Goal: Navigation & Orientation: Find specific page/section

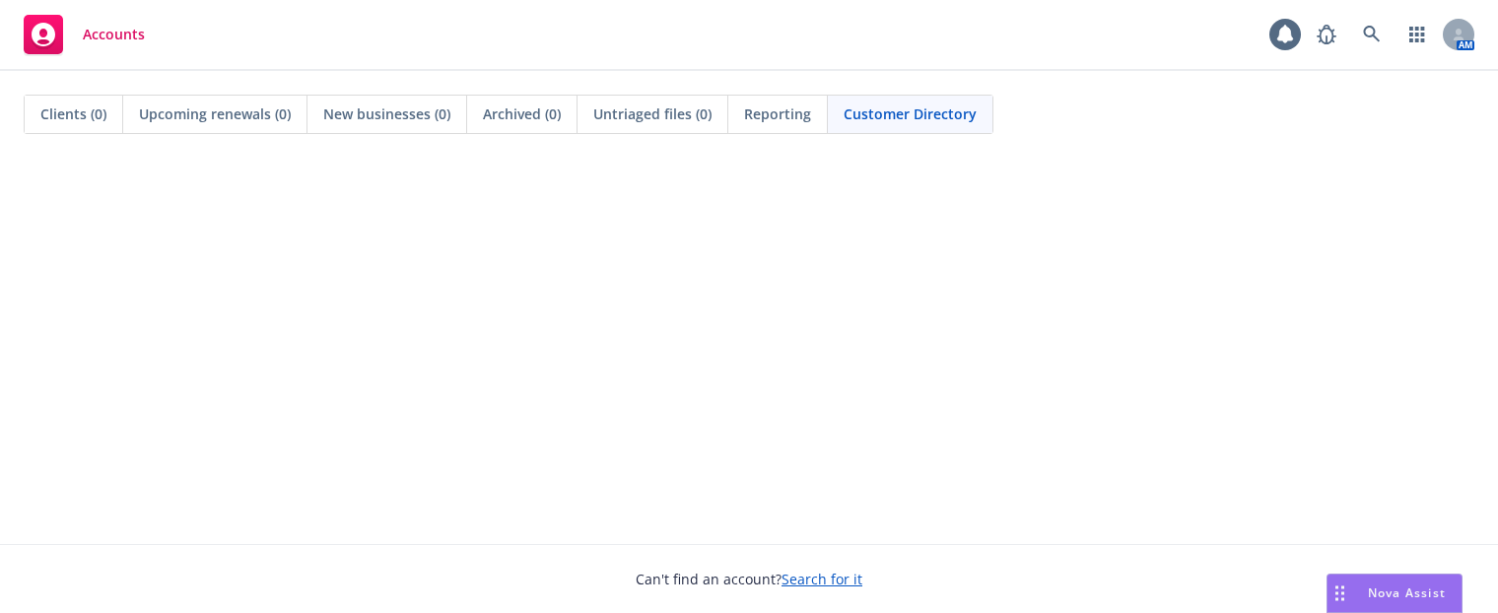
click at [34, 160] on div at bounding box center [749, 351] width 1498 height 386
